Goal: Navigation & Orientation: Find specific page/section

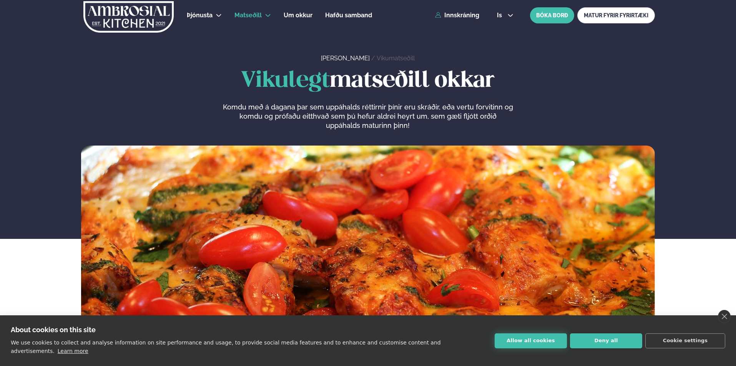
click at [548, 346] on button "Allow all cookies" at bounding box center [531, 341] width 72 height 15
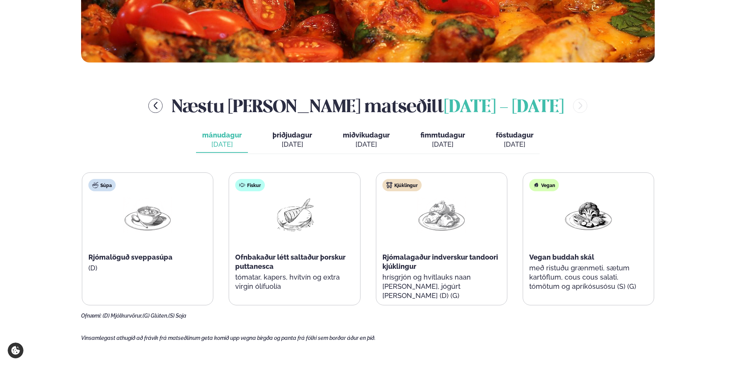
scroll to position [307, 0]
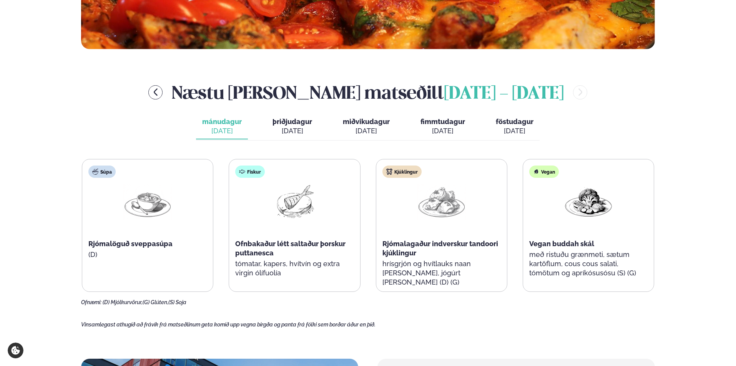
click at [297, 121] on span "þriðjudagur" at bounding box center [293, 122] width 40 height 8
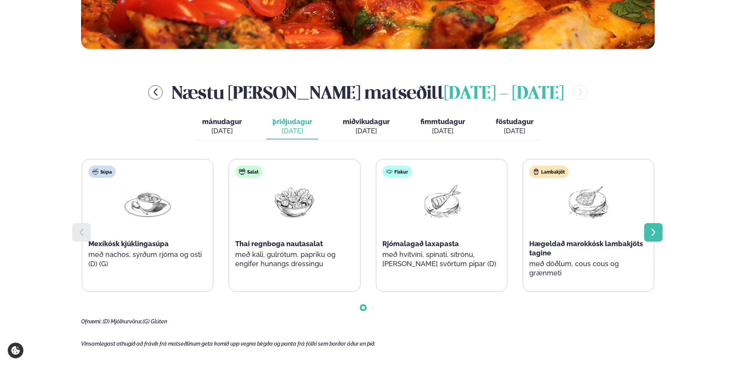
click at [660, 233] on div at bounding box center [653, 232] width 18 height 18
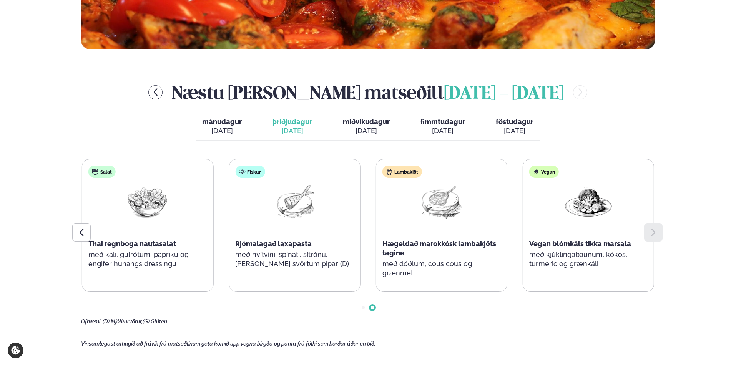
click at [438, 118] on span "fimmtudagur" at bounding box center [442, 122] width 45 height 8
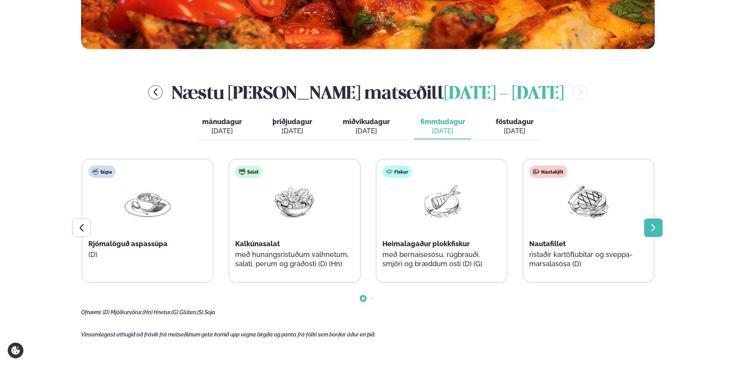
click at [654, 231] on icon at bounding box center [653, 227] width 9 height 9
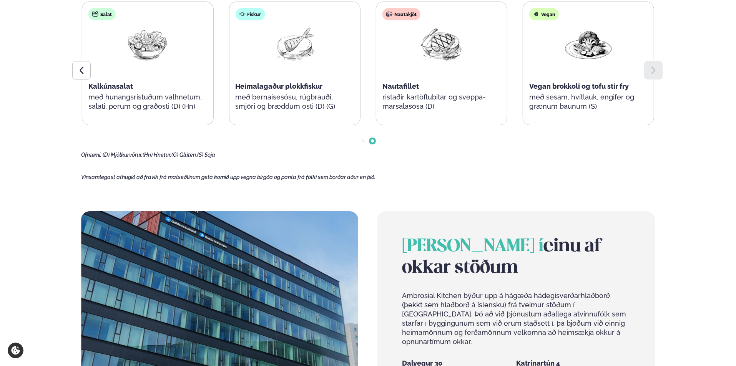
scroll to position [346, 0]
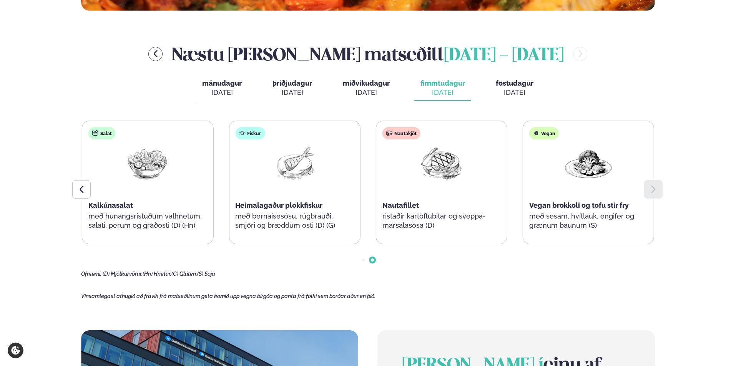
click at [656, 193] on icon at bounding box center [653, 189] width 9 height 9
click at [80, 192] on icon at bounding box center [81, 189] width 9 height 9
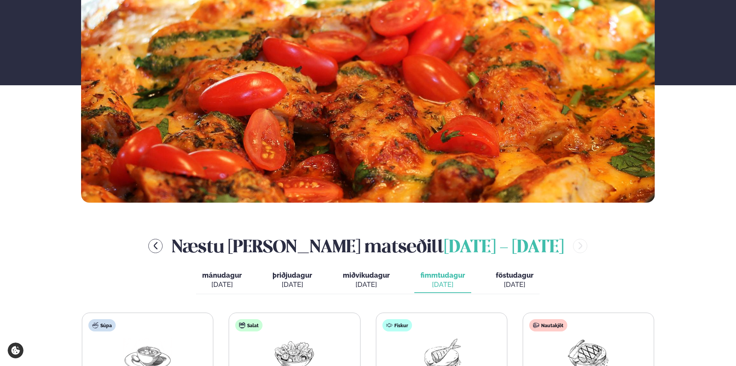
scroll to position [0, 0]
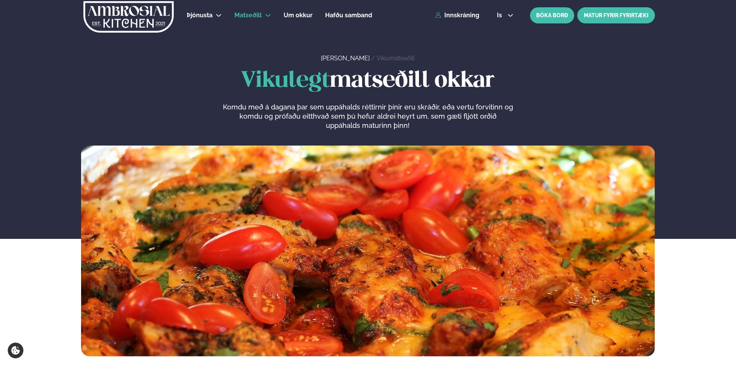
click at [608, 16] on link "MATUR FYRIR FYRIRTÆKI" at bounding box center [616, 15] width 78 height 16
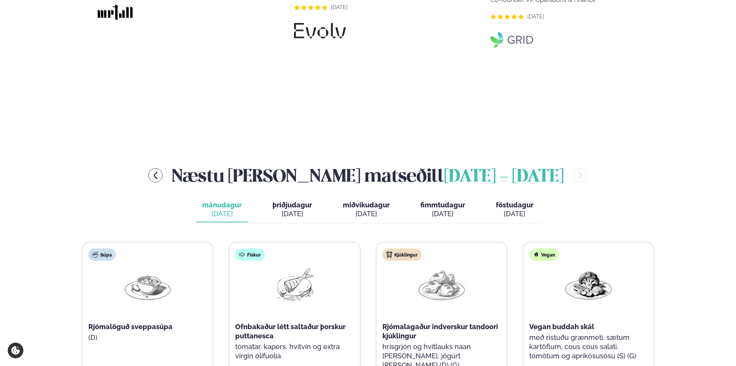
scroll to position [807, 0]
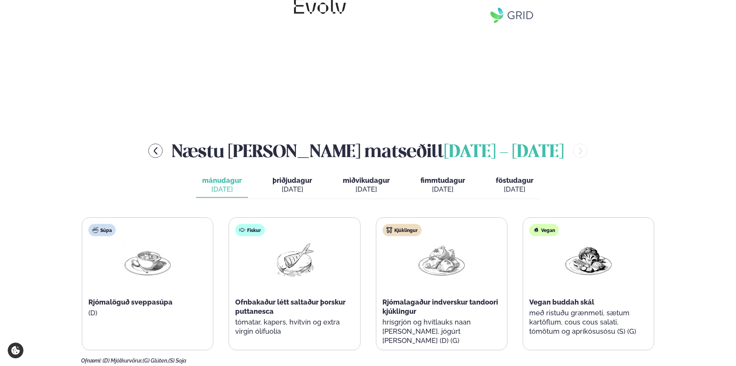
click at [298, 176] on span "þriðjudagur" at bounding box center [293, 180] width 40 height 8
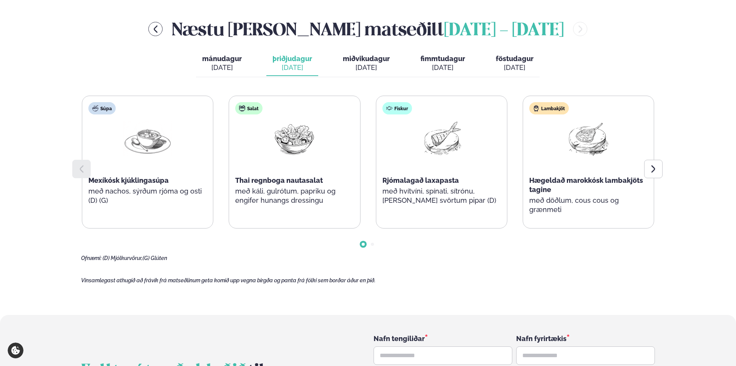
scroll to position [737, 0]
